Goal: Information Seeking & Learning: Learn about a topic

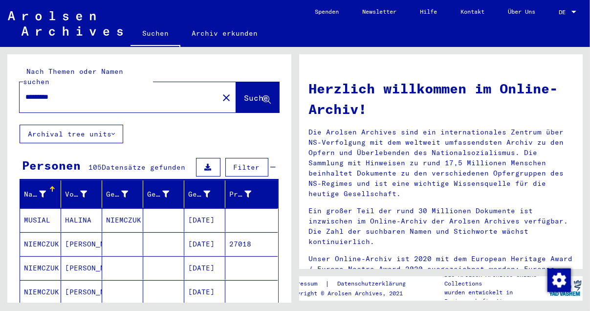
click at [25, 92] on input "********" at bounding box center [115, 97] width 181 height 10
type input "**********"
click at [263, 96] on icon at bounding box center [267, 100] width 8 height 8
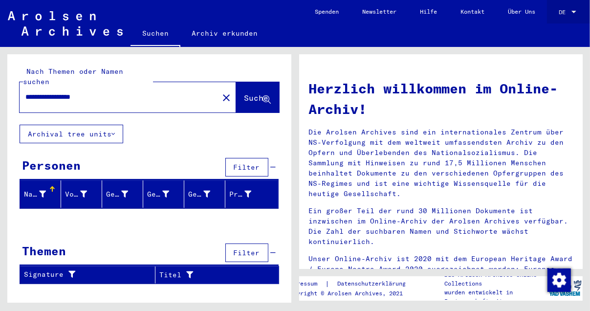
click at [574, 9] on div at bounding box center [574, 12] width 9 height 7
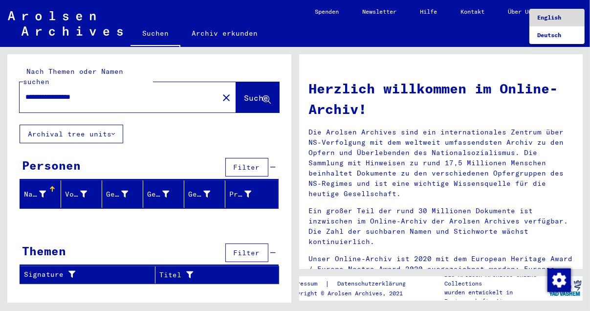
click at [558, 14] on span "English" at bounding box center [549, 17] width 24 height 7
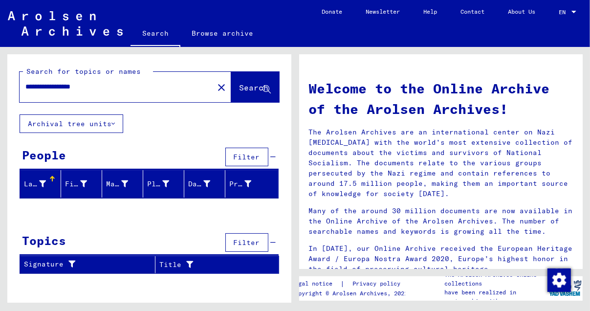
scroll to position [49, 0]
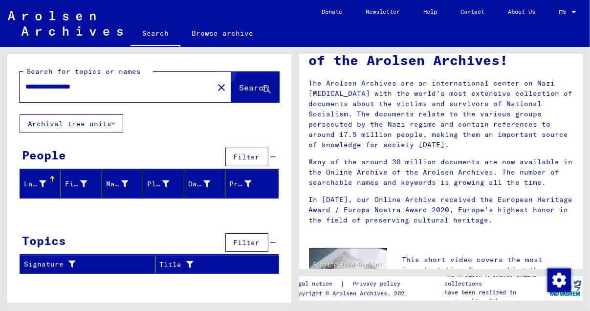
click at [265, 84] on span "Search" at bounding box center [254, 88] width 29 height 10
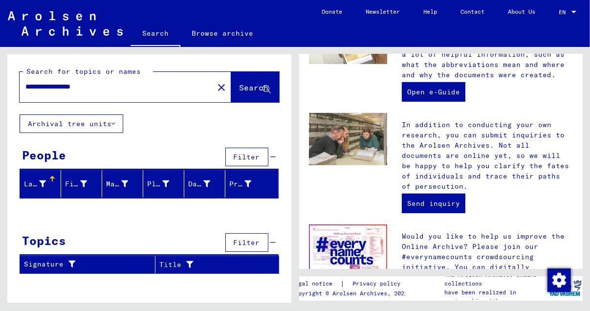
scroll to position [371, 0]
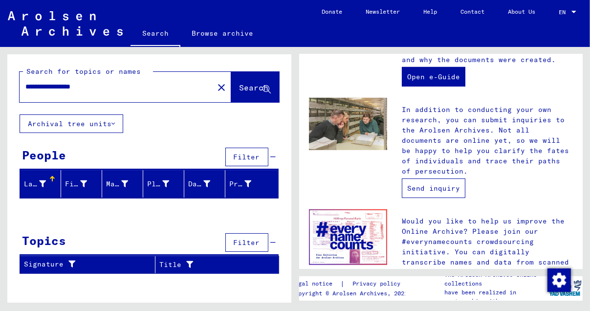
click at [427, 188] on link "Send inquiry" at bounding box center [434, 188] width 64 height 20
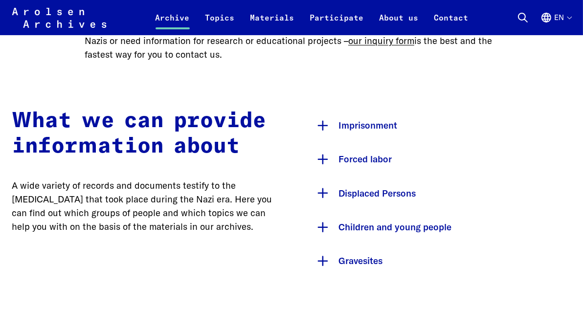
scroll to position [488, 0]
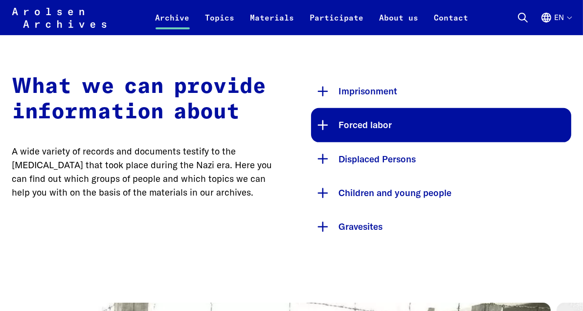
click at [356, 122] on button "Forced labor" at bounding box center [441, 125] width 260 height 34
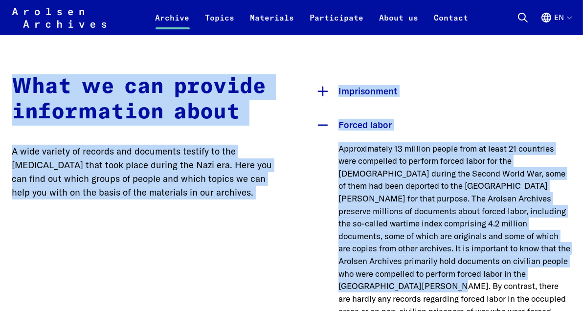
drag, startPoint x: 19, startPoint y: 45, endPoint x: 573, endPoint y: 275, distance: 599.3
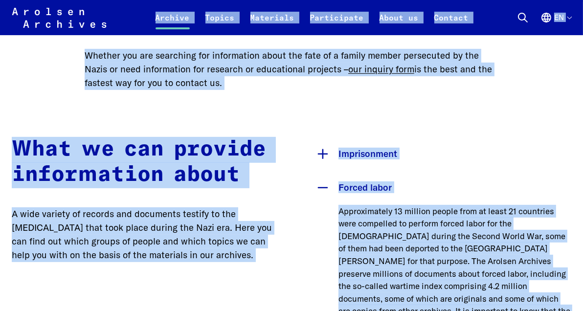
scroll to position [422, 0]
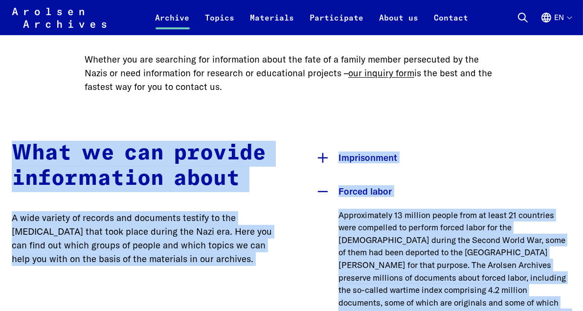
drag, startPoint x: 533, startPoint y: 257, endPoint x: 0, endPoint y: 115, distance: 552.1
copy div "What we can provide information about A wide variety of records and documents t…"
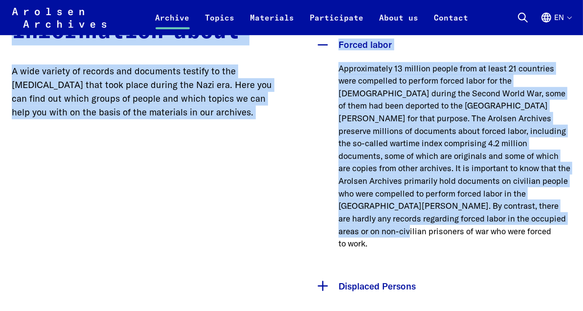
scroll to position [666, 0]
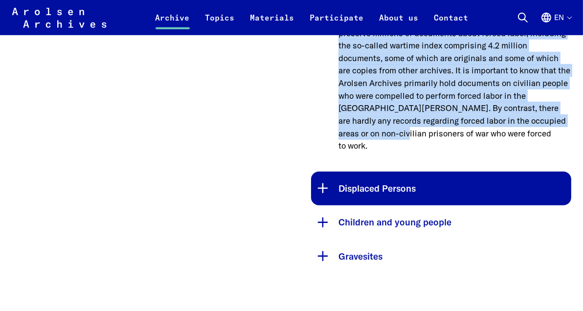
click at [374, 172] on button "Displaced Persons" at bounding box center [441, 189] width 260 height 34
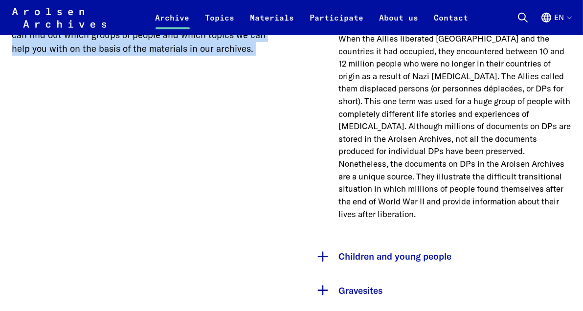
scroll to position [618, 0]
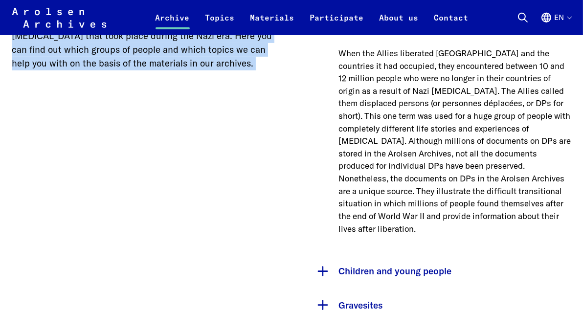
drag, startPoint x: 338, startPoint y: 46, endPoint x: 394, endPoint y: 125, distance: 96.9
click at [394, 125] on div "Displaced Persons When the Allies liberated Germany and the countries it had oc…" at bounding box center [441, 134] width 260 height 242
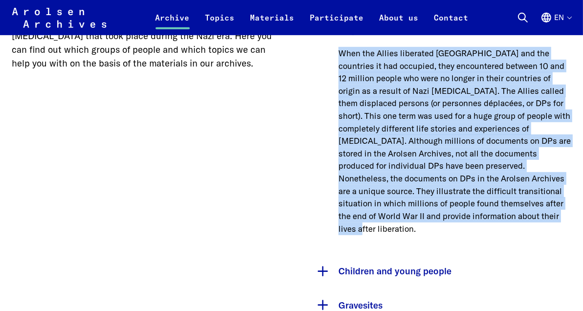
drag, startPoint x: 506, startPoint y: 220, endPoint x: 309, endPoint y: 55, distance: 256.9
click at [309, 55] on div "What we can provide information about A wide variety of records and documents t…" at bounding box center [291, 133] width 559 height 377
copy p "When the Allies liberated [GEOGRAPHIC_DATA] and the countries it had occupied, …"
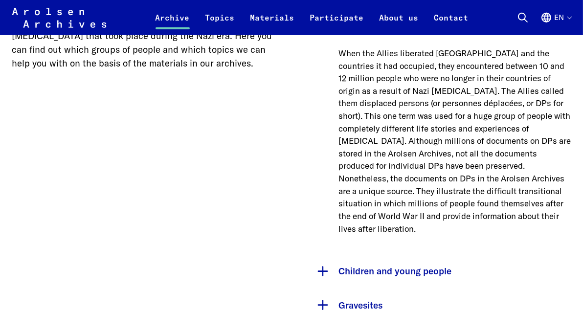
click at [164, 101] on div "What we can provide information about A wide variety of records and documents t…" at bounding box center [142, 133] width 260 height 377
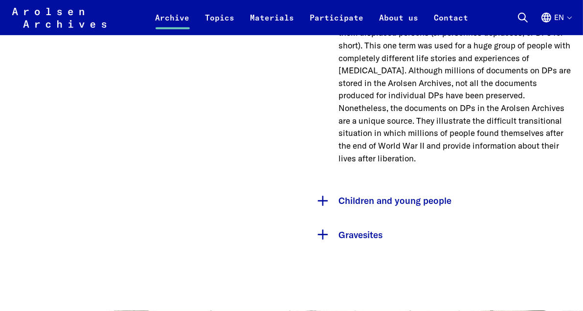
scroll to position [715, 0]
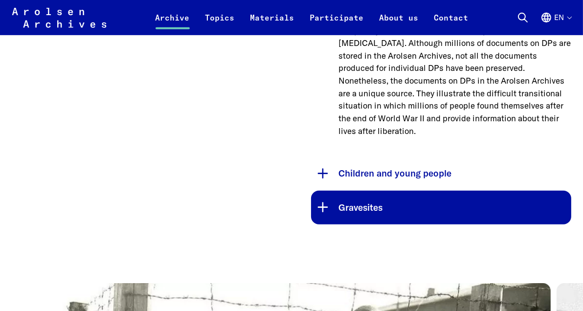
click at [364, 192] on button "Gravesites" at bounding box center [441, 208] width 260 height 34
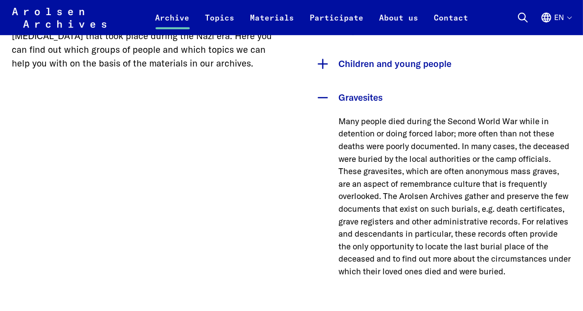
scroll to position [666, 0]
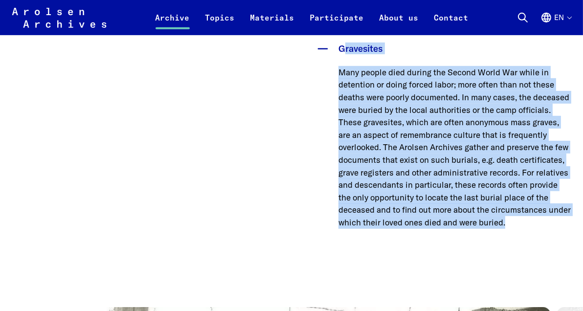
drag, startPoint x: 391, startPoint y: 243, endPoint x: 337, endPoint y: 56, distance: 194.0
click at [337, 56] on div "Gravesites Many people died during the Second World War while in detention or d…" at bounding box center [441, 140] width 260 height 216
copy div "Gravesites Many people died during the Second World War while in detention or d…"
click at [428, 248] on div "Many people died during the Second World War while in detention or doing forced…" at bounding box center [441, 157] width 260 height 182
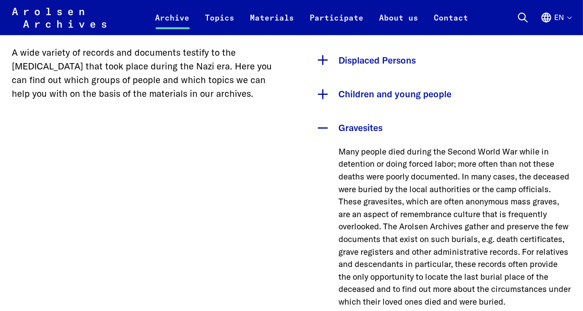
scroll to position [520, 0]
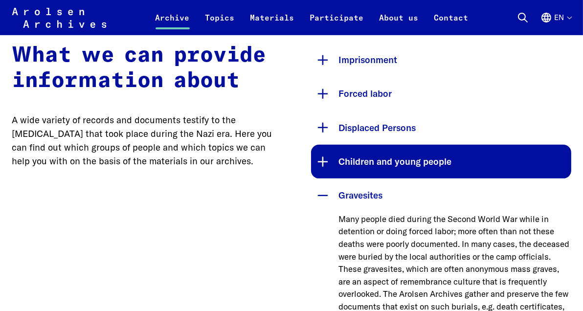
click at [387, 163] on button "Children and young people" at bounding box center [441, 162] width 260 height 34
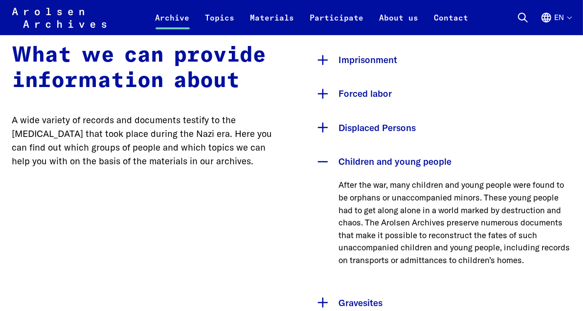
scroll to position [569, 0]
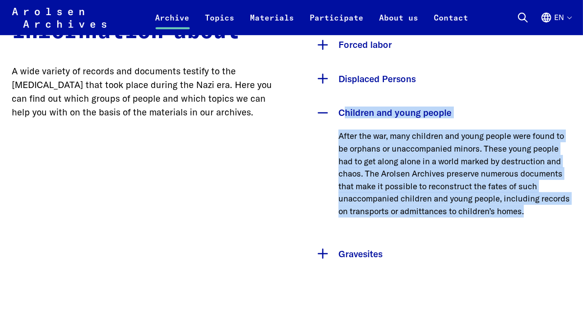
drag, startPoint x: 531, startPoint y: 216, endPoint x: 300, endPoint y: 113, distance: 253.0
click at [300, 113] on div "What we can provide information about A wide variety of records and documents t…" at bounding box center [291, 132] width 559 height 277
copy div "Children and young people After the war, many children and young people were fo…"
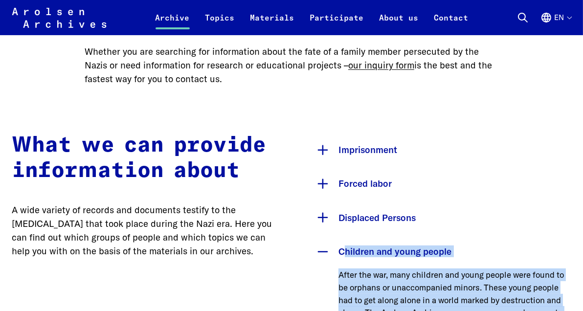
scroll to position [373, 0]
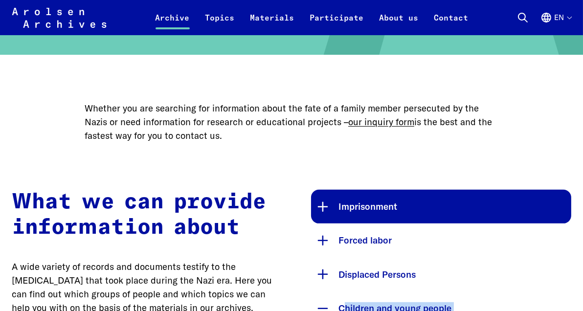
click at [382, 210] on button "Imprisonment" at bounding box center [441, 207] width 260 height 34
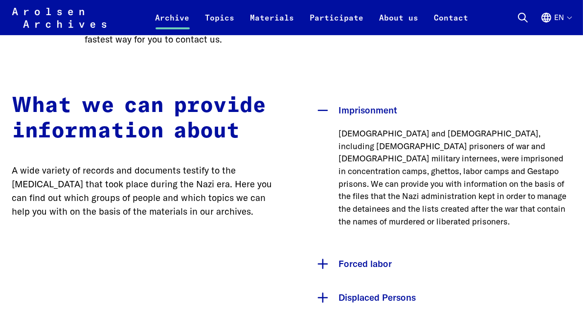
scroll to position [471, 0]
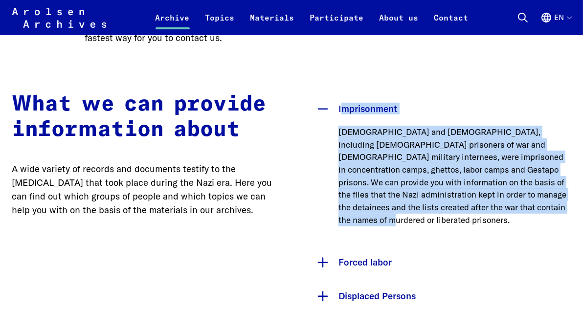
drag, startPoint x: 414, startPoint y: 224, endPoint x: 329, endPoint y: 103, distance: 148.5
click at [329, 103] on div "Imprisonment Jewish and non-Jewish persecutees, including Soviet prisoners of w…" at bounding box center [441, 169] width 260 height 154
copy div "Imprisonment Jewish and non-Jewish persecutees, including Soviet prisoners of w…"
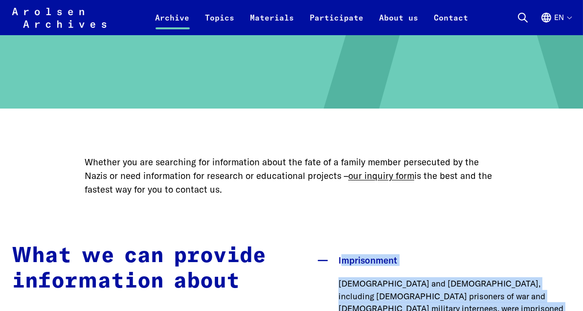
scroll to position [275, 0]
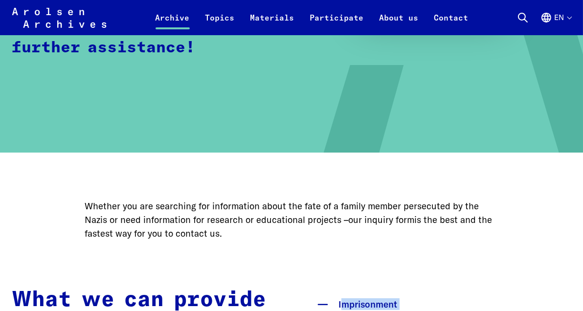
click at [387, 220] on link "our inquiry form" at bounding box center [381, 220] width 66 height 12
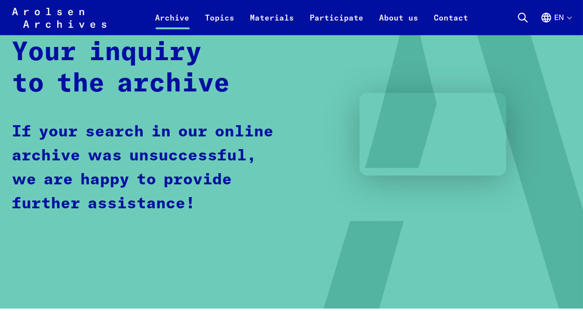
scroll to position [49, 0]
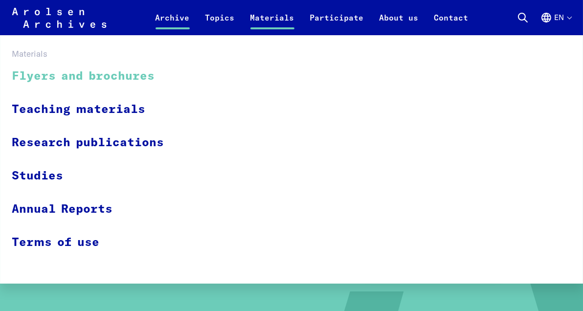
click at [108, 71] on link "Flyers and brochures" at bounding box center [94, 76] width 165 height 33
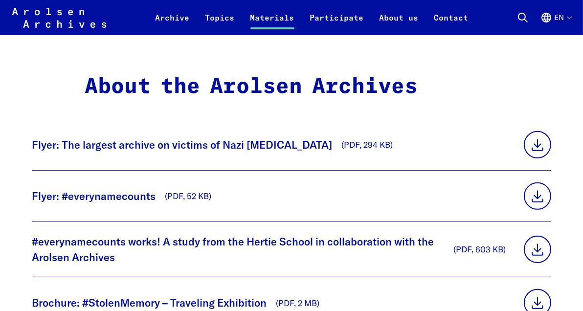
scroll to position [538, 0]
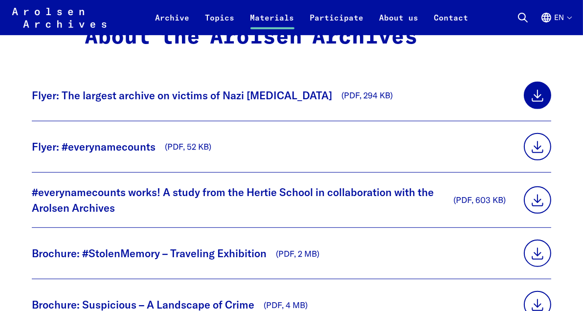
click at [536, 93] on link at bounding box center [537, 95] width 27 height 27
